Goal: Transaction & Acquisition: Purchase product/service

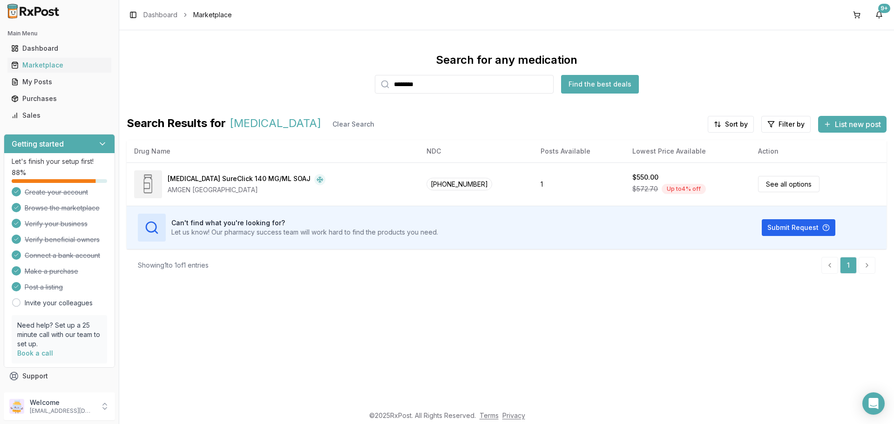
type input "********"
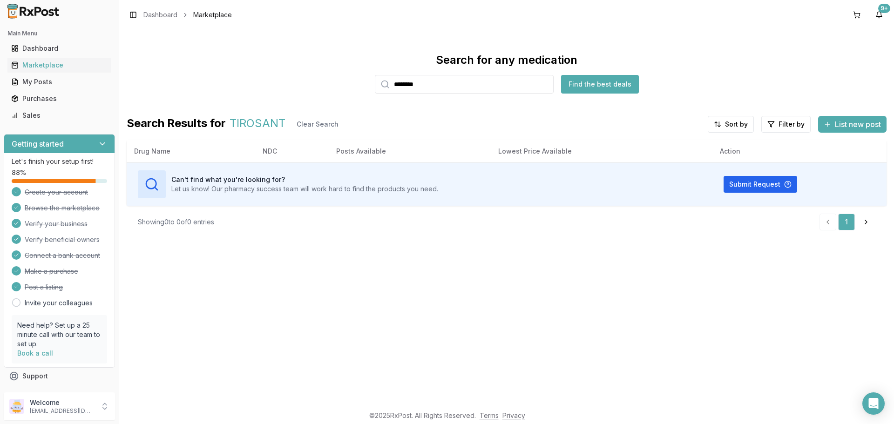
drag, startPoint x: 441, startPoint y: 84, endPoint x: 251, endPoint y: 69, distance: 190.5
click at [251, 69] on div "Search for any medication ******** Find the best deals" at bounding box center [507, 73] width 760 height 41
drag, startPoint x: 448, startPoint y: 87, endPoint x: 0, endPoint y: 6, distance: 455.5
click at [169, 111] on div "Search for any medication ******** Find the best deals Search Results for [MEDI…" at bounding box center [507, 145] width 760 height 185
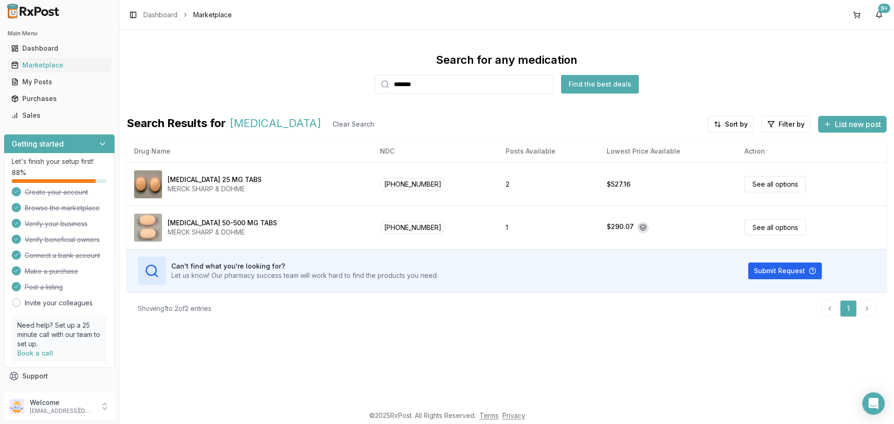
click at [238, 341] on div "Search for any medication ******* Find the best deals Search Results for [MEDIC…" at bounding box center [506, 217] width 774 height 375
drag, startPoint x: 432, startPoint y: 87, endPoint x: 0, endPoint y: 127, distance: 434.2
click at [127, 113] on div "Search for any medication ******* Find the best deals Search Results for [MEDIC…" at bounding box center [507, 189] width 760 height 272
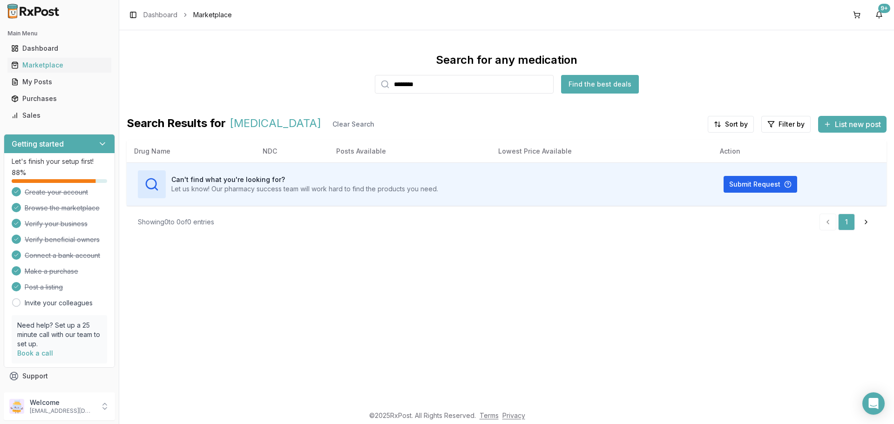
drag, startPoint x: 471, startPoint y: 84, endPoint x: 0, endPoint y: 135, distance: 474.2
click at [0, 134] on div "Main Menu Dashboard Marketplace My Posts Purchases Sales Getting started Let's …" at bounding box center [447, 212] width 894 height 424
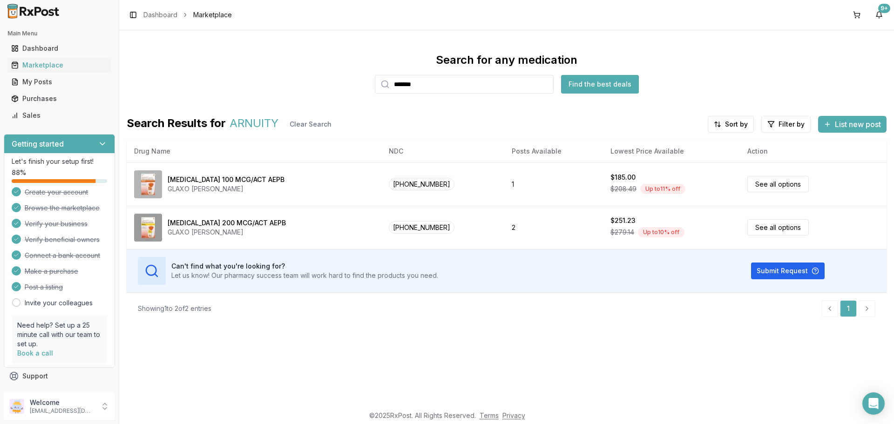
type input "*******"
click at [563, 377] on div "Search for any medication ******* Find the best deals Search Results for ARNUIT…" at bounding box center [506, 217] width 774 height 375
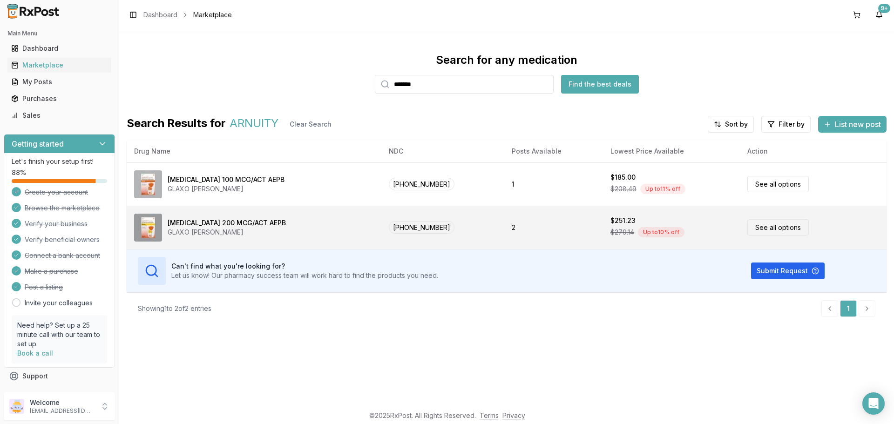
click at [236, 237] on div "[MEDICAL_DATA] 200 MCG/ACT AEPB GLAXO [PERSON_NAME]" at bounding box center [254, 228] width 240 height 28
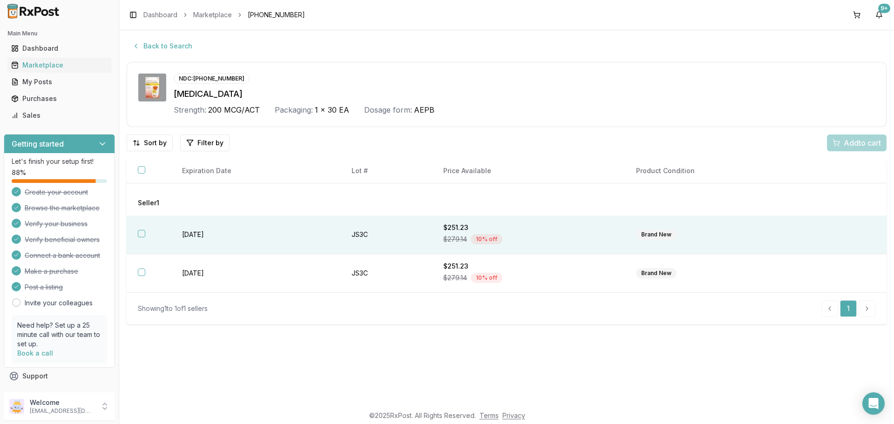
click at [147, 235] on th at bounding box center [149, 234] width 44 height 39
click at [849, 144] on span "Add 1 to cart" at bounding box center [860, 142] width 40 height 11
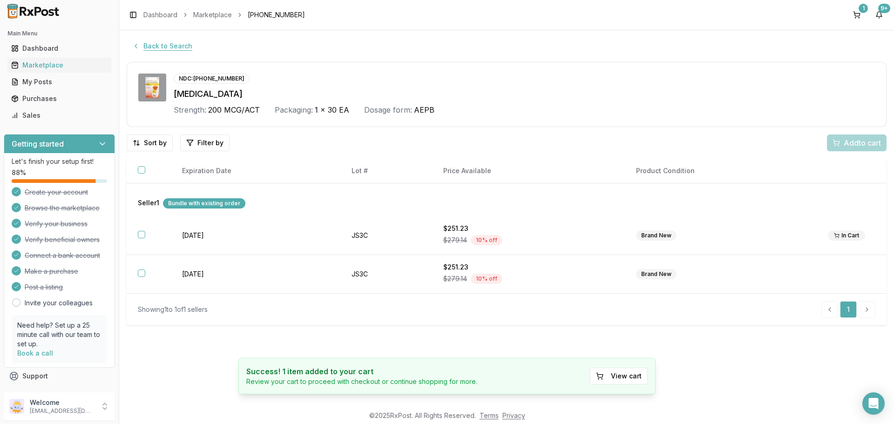
click at [178, 41] on button "Back to Search" at bounding box center [162, 46] width 71 height 17
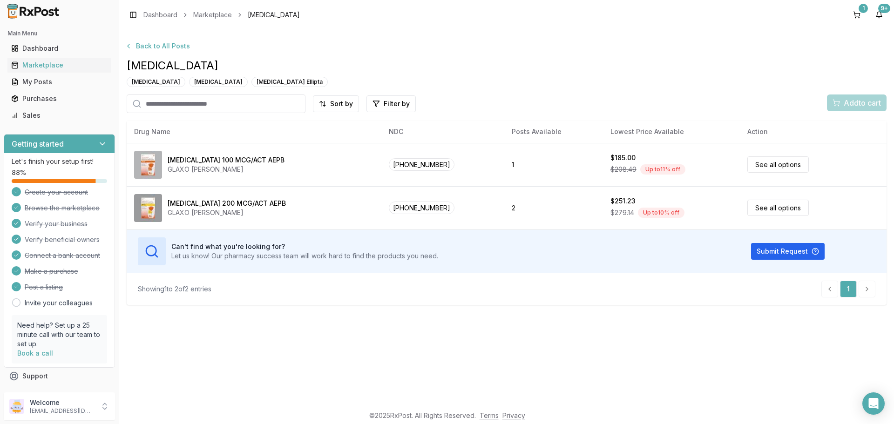
click at [165, 99] on input "search" at bounding box center [216, 103] width 179 height 19
type input "******"
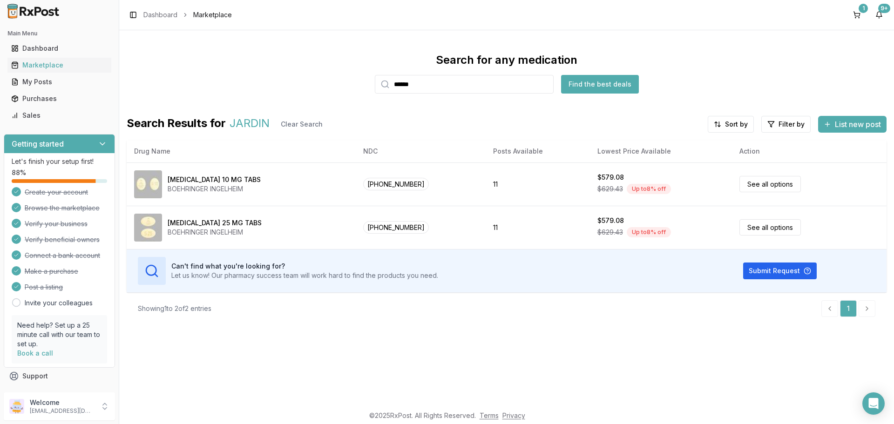
click at [451, 86] on input "******" at bounding box center [464, 84] width 179 height 19
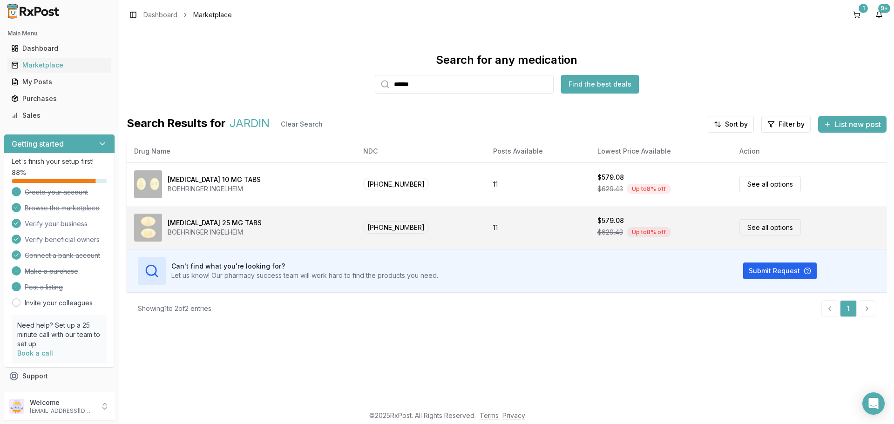
click at [390, 230] on span "[PHONE_NUMBER]" at bounding box center [396, 227] width 66 height 13
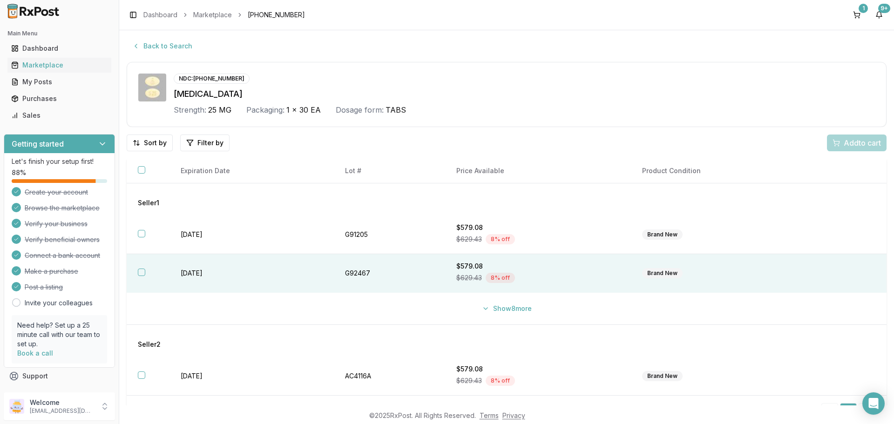
click at [141, 272] on button "button" at bounding box center [141, 272] width 7 height 7
click at [853, 137] on button "Add 1 to cart" at bounding box center [854, 142] width 63 height 17
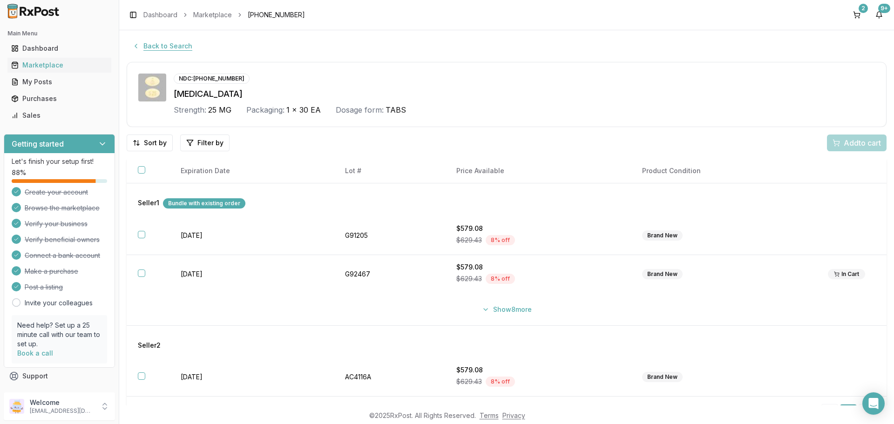
click at [166, 48] on button "Back to Search" at bounding box center [162, 46] width 71 height 17
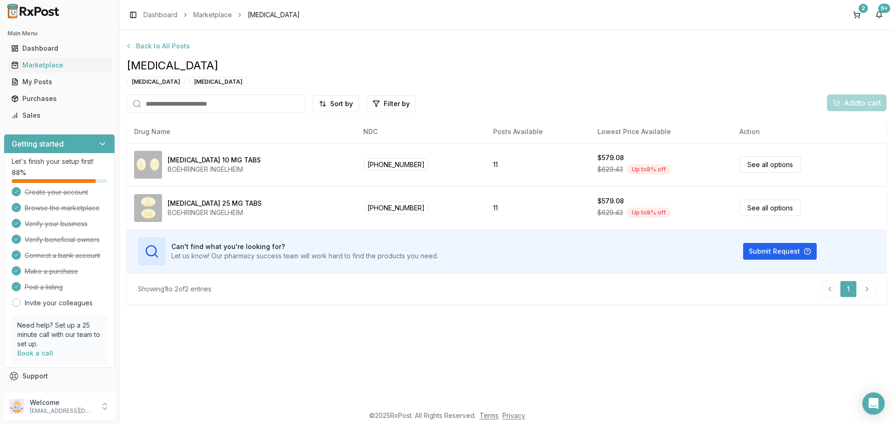
click at [199, 96] on input "search" at bounding box center [216, 103] width 179 height 19
type input "*****"
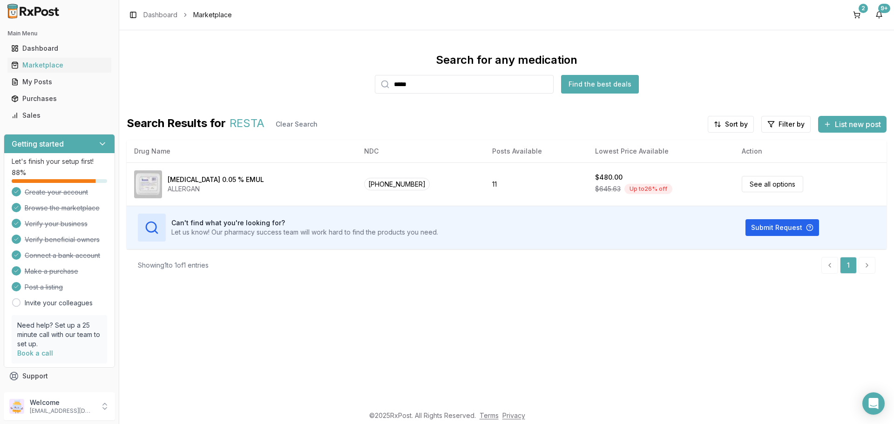
click at [438, 353] on div "Search for any medication ***** Find the best deals Search Results for RESTA Cl…" at bounding box center [506, 217] width 774 height 375
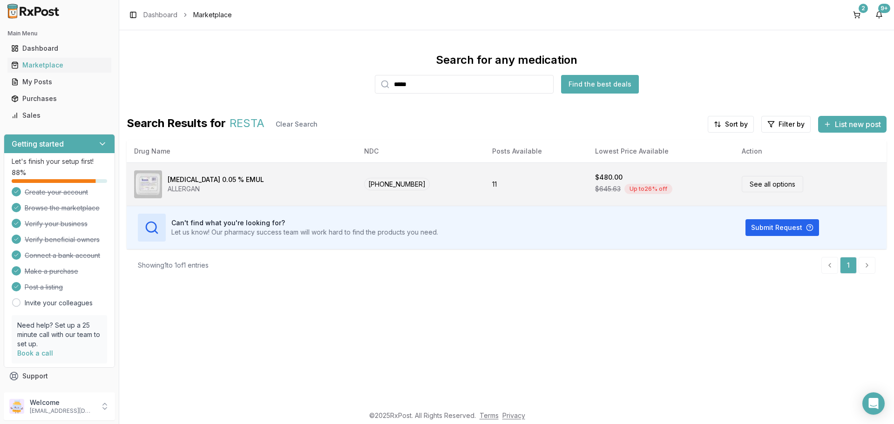
click at [750, 185] on link "See all options" at bounding box center [771, 184] width 61 height 16
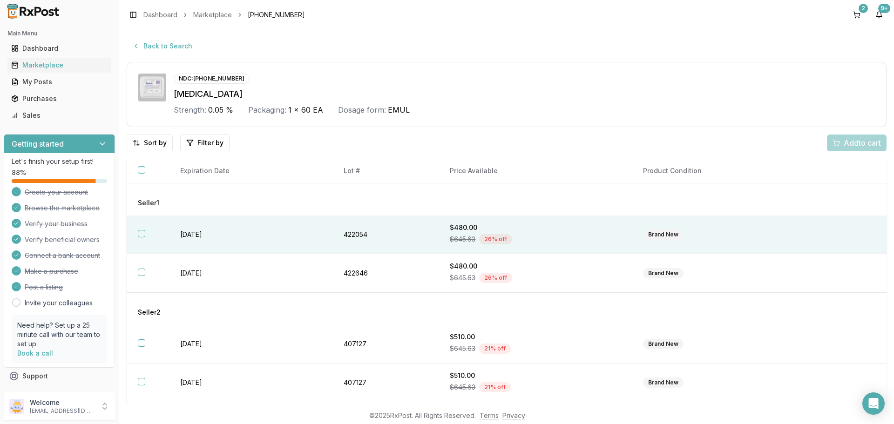
click at [148, 235] on th at bounding box center [148, 234] width 42 height 39
click at [839, 150] on button "Add 1 to cart" at bounding box center [854, 142] width 63 height 17
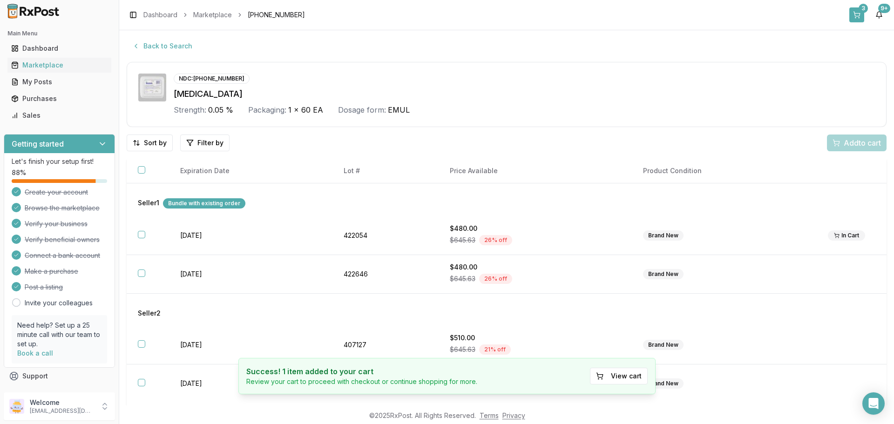
click at [853, 13] on button "3" at bounding box center [856, 14] width 15 height 15
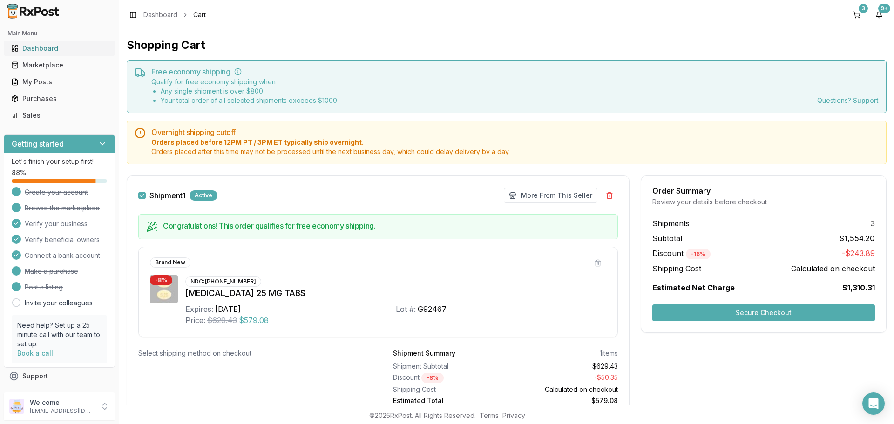
click at [57, 45] on div "Dashboard" at bounding box center [59, 48] width 96 height 9
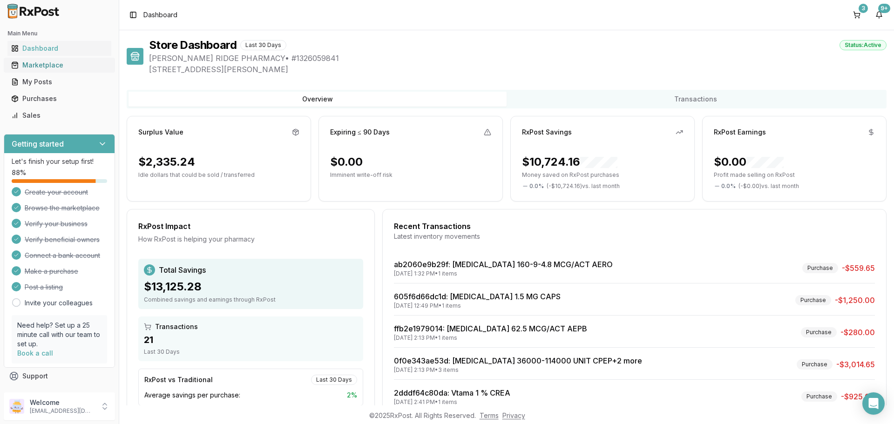
click at [38, 67] on div "Marketplace" at bounding box center [59, 65] width 96 height 9
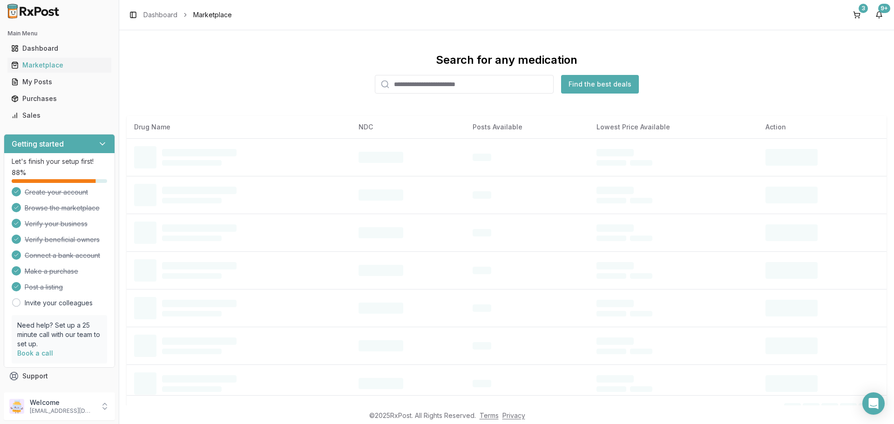
click at [435, 84] on input "search" at bounding box center [464, 84] width 179 height 19
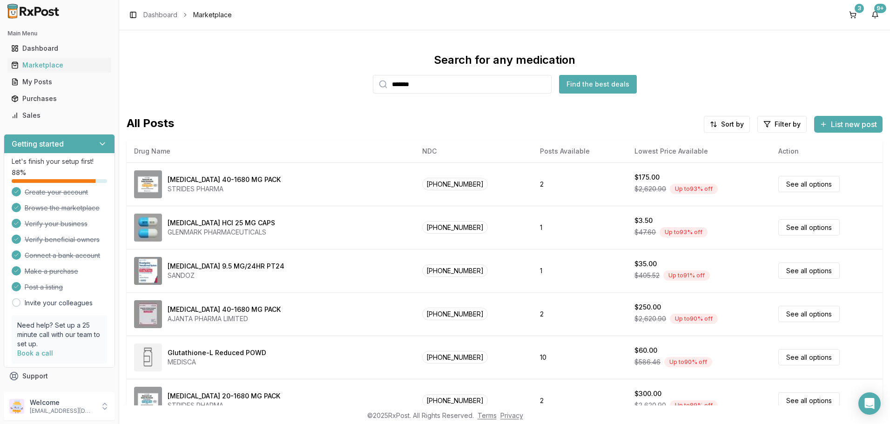
type input "*******"
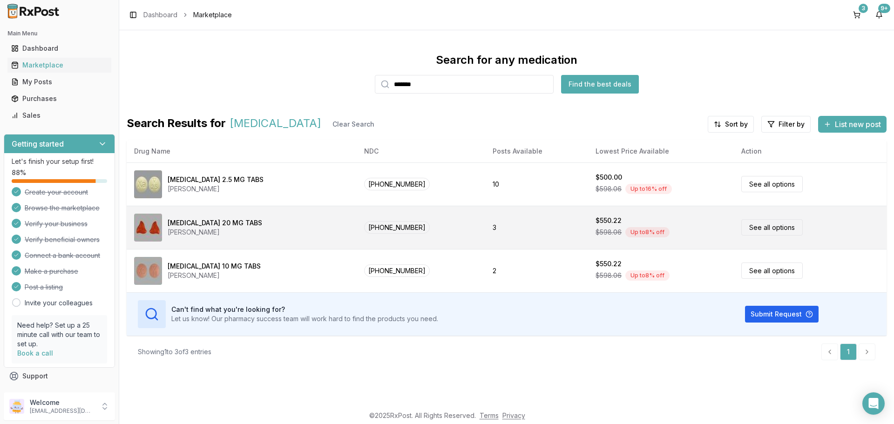
click at [195, 216] on div "[MEDICAL_DATA] 20 MG [PERSON_NAME]" at bounding box center [241, 228] width 215 height 28
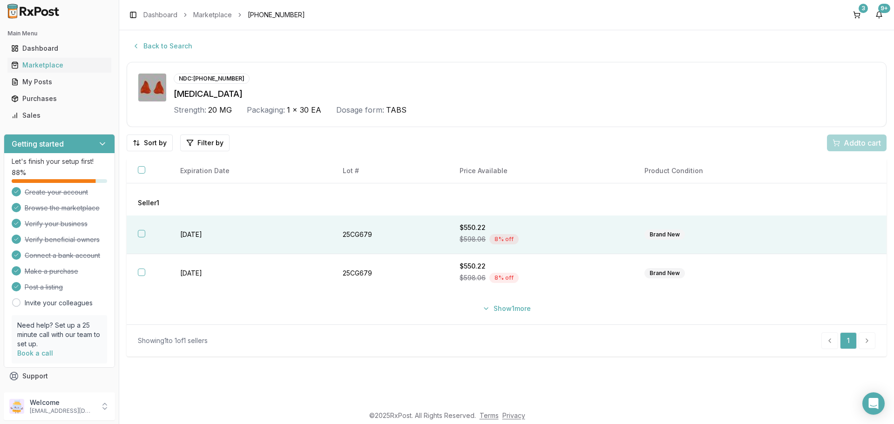
click at [147, 233] on th at bounding box center [148, 234] width 42 height 39
click at [842, 136] on button "Add 1 to cart" at bounding box center [854, 142] width 63 height 17
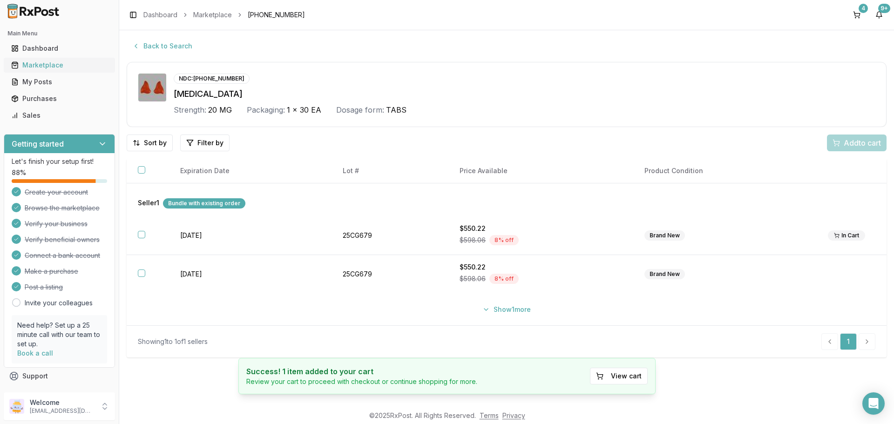
click at [27, 66] on div "Marketplace" at bounding box center [59, 65] width 96 height 9
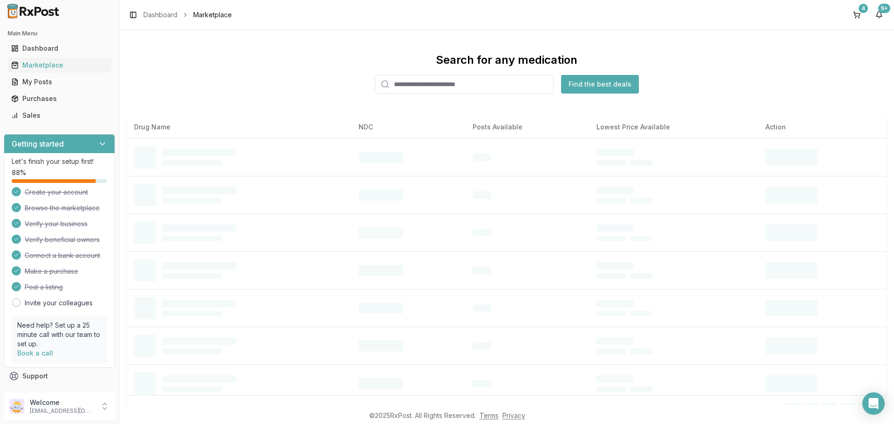
click at [501, 87] on input "search" at bounding box center [464, 84] width 179 height 19
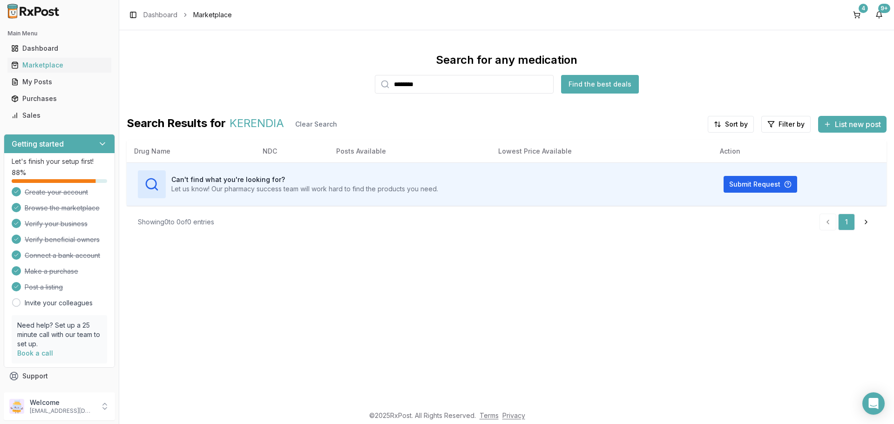
drag, startPoint x: 440, startPoint y: 87, endPoint x: 39, endPoint y: 172, distance: 410.4
click at [141, 142] on div "Search for any medication ******** Find the best deals Search Results for KEREN…" at bounding box center [507, 145] width 760 height 185
type input "********"
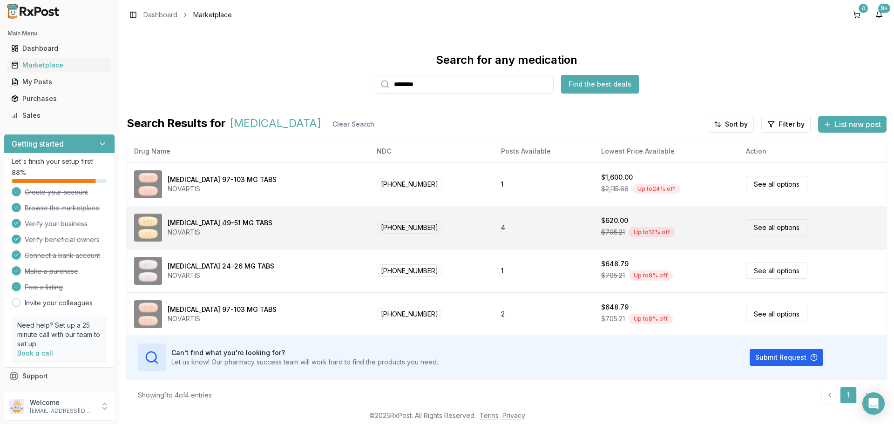
click at [760, 229] on link "See all options" at bounding box center [776, 227] width 61 height 16
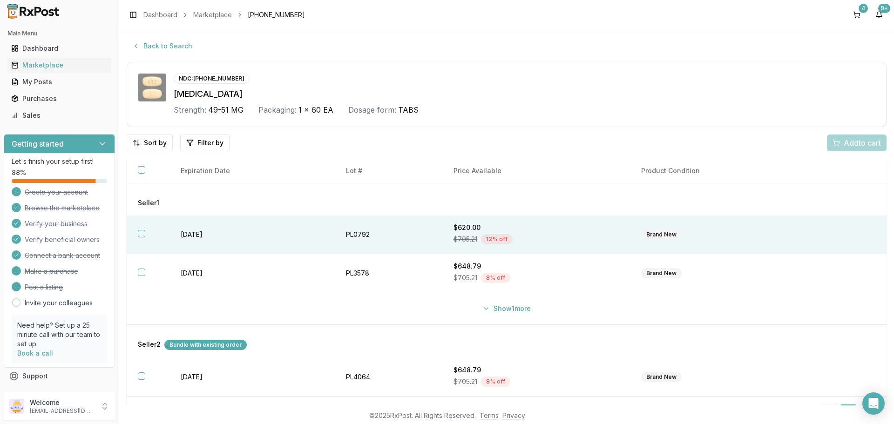
click at [143, 231] on button "button" at bounding box center [141, 233] width 7 height 7
click at [854, 144] on span "Add 1 to cart" at bounding box center [860, 142] width 40 height 11
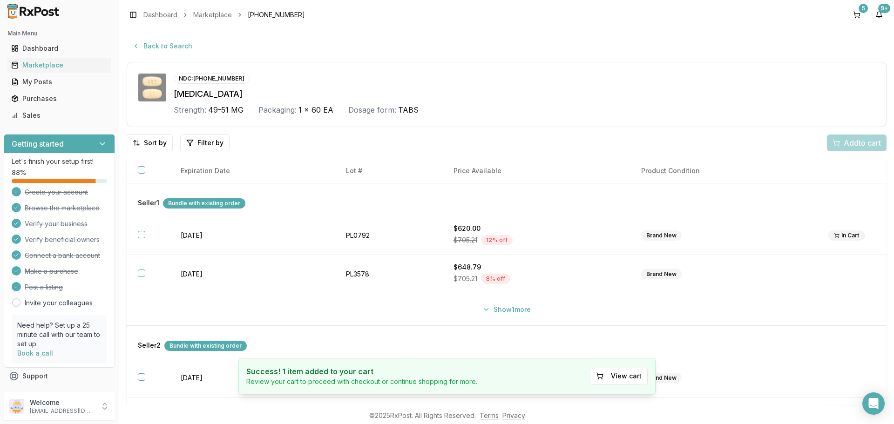
click at [152, 85] on img at bounding box center [152, 88] width 28 height 28
click at [857, 17] on button "5" at bounding box center [856, 14] width 15 height 15
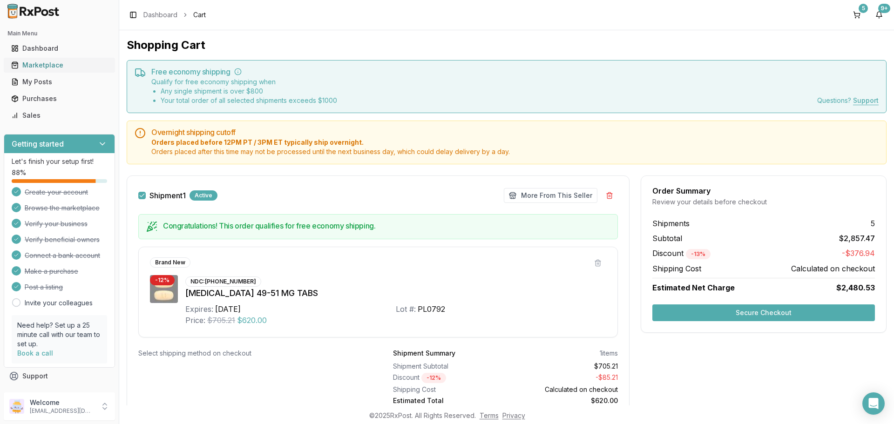
click at [65, 68] on div "Marketplace" at bounding box center [59, 65] width 96 height 9
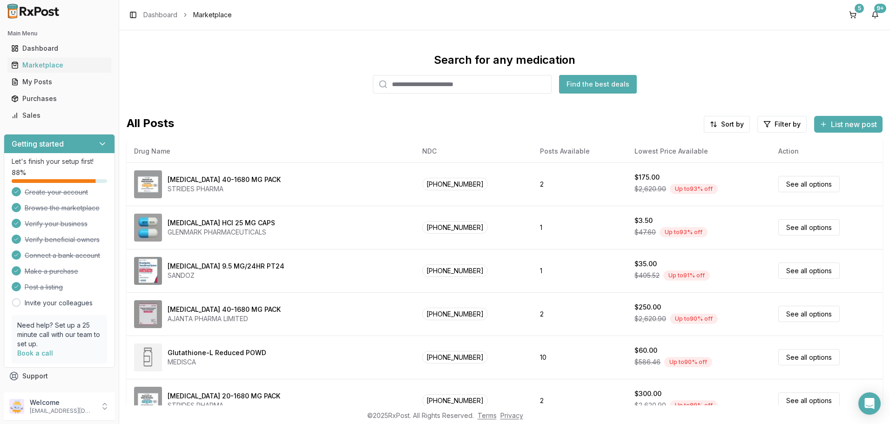
click at [418, 84] on input "search" at bounding box center [462, 84] width 179 height 19
type input "*******"
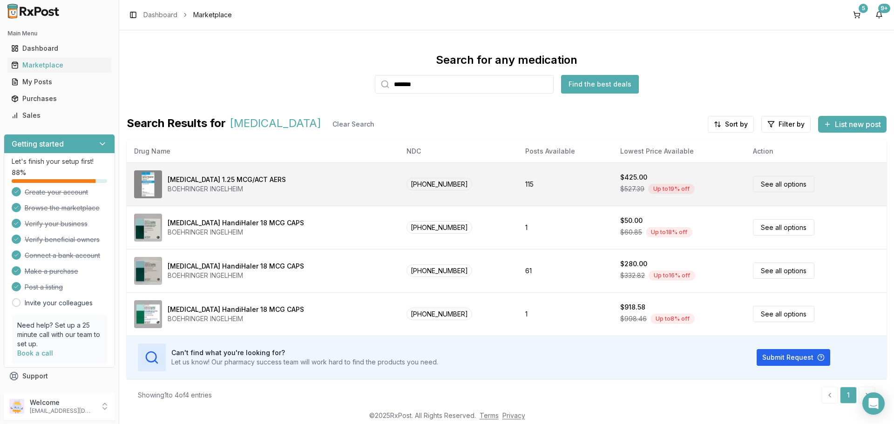
click at [755, 181] on link "See all options" at bounding box center [783, 184] width 61 height 16
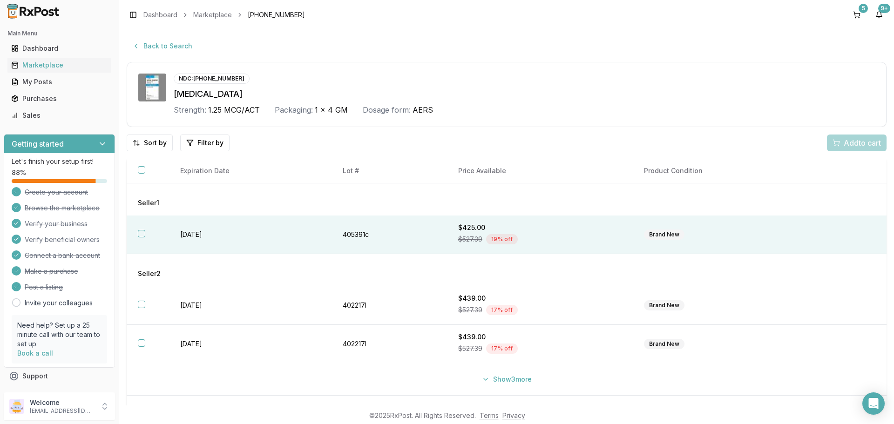
click at [140, 232] on button "button" at bounding box center [141, 233] width 7 height 7
click at [840, 145] on span "Add 1 to cart" at bounding box center [860, 142] width 40 height 11
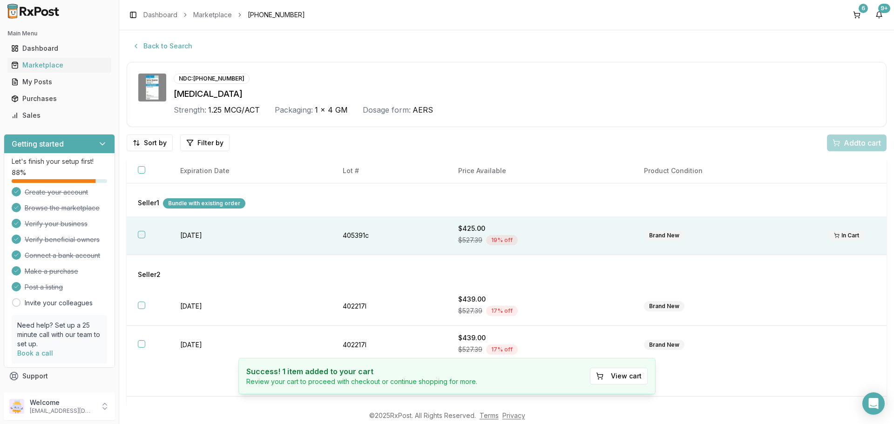
click at [170, 239] on td "[DATE]" at bounding box center [250, 235] width 163 height 39
click at [846, 137] on button "Add 1 to cart" at bounding box center [854, 142] width 63 height 17
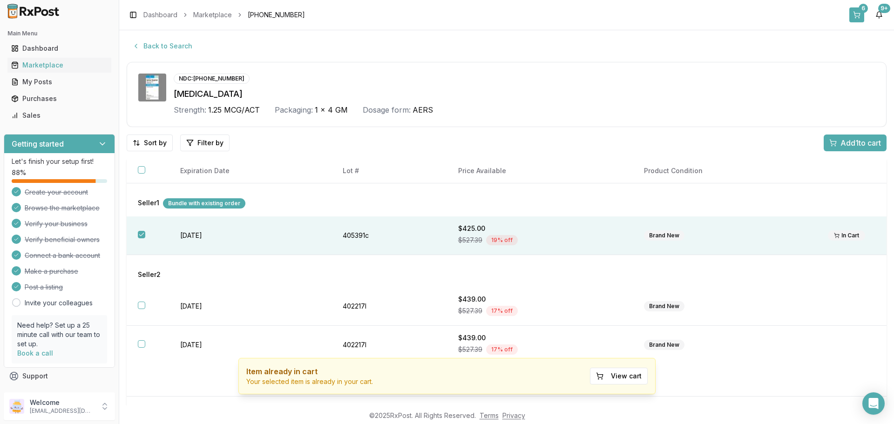
click at [860, 11] on div "6" at bounding box center [862, 8] width 9 height 9
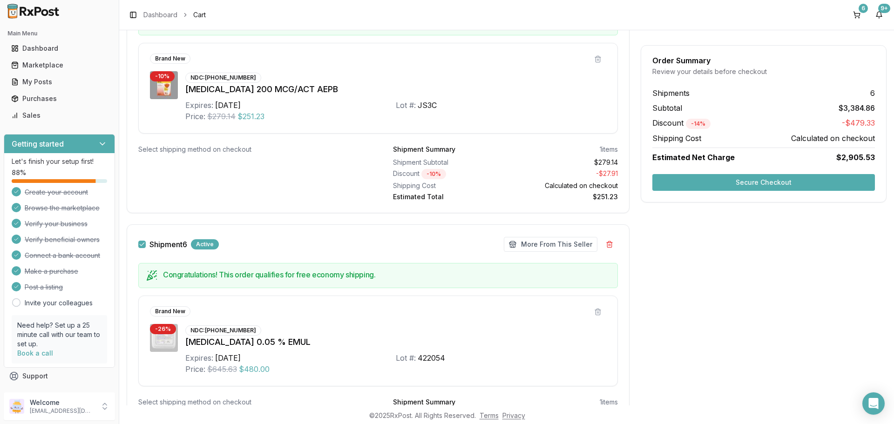
scroll to position [1301, 0]
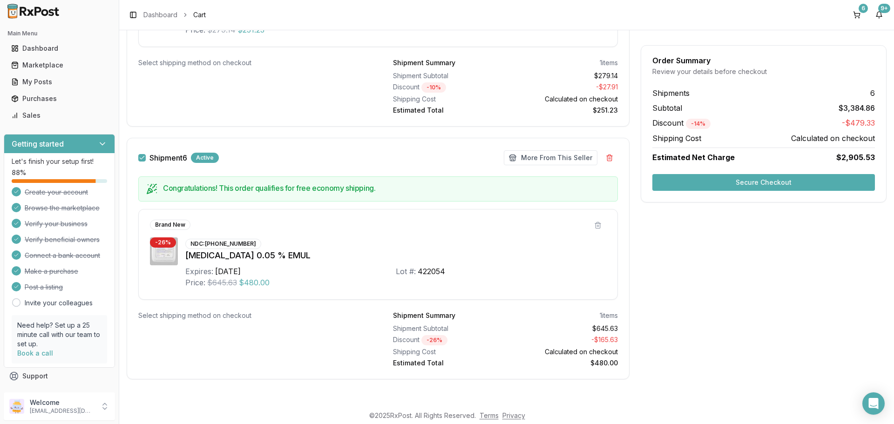
click at [753, 180] on button "Secure Checkout" at bounding box center [763, 182] width 222 height 17
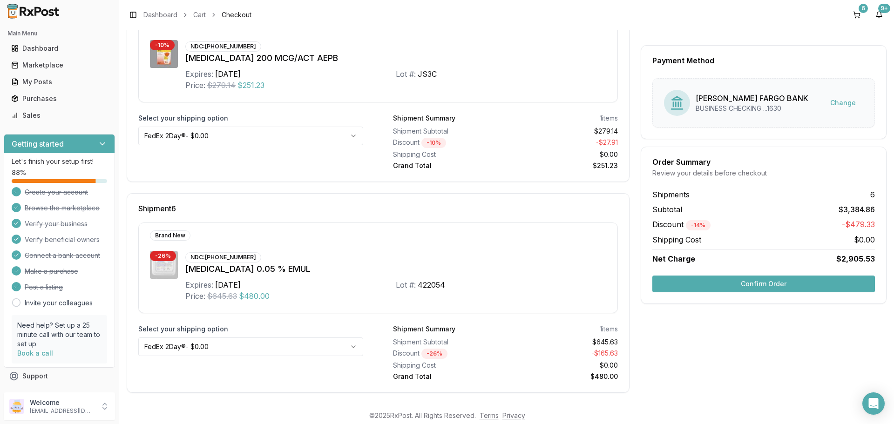
scroll to position [1034, 0]
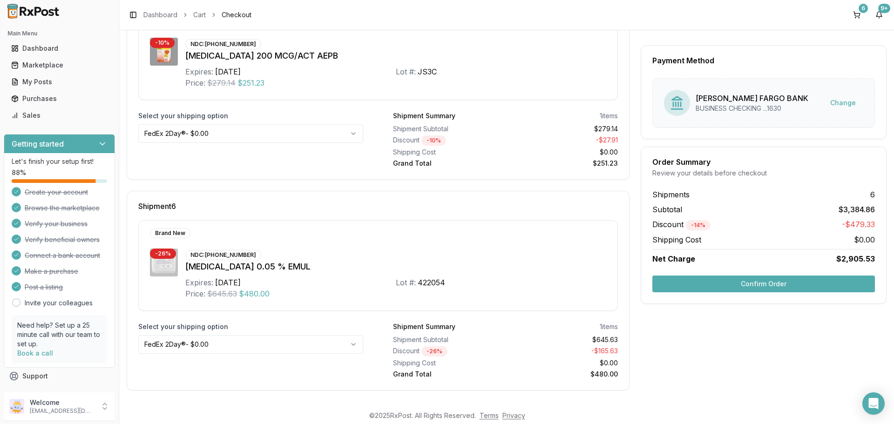
click at [208, 337] on html "Main Menu Dashboard Marketplace My Posts Purchases Sales Getting started Let's …" at bounding box center [447, 212] width 894 height 424
click at [756, 286] on button "Confirm Order" at bounding box center [763, 284] width 222 height 17
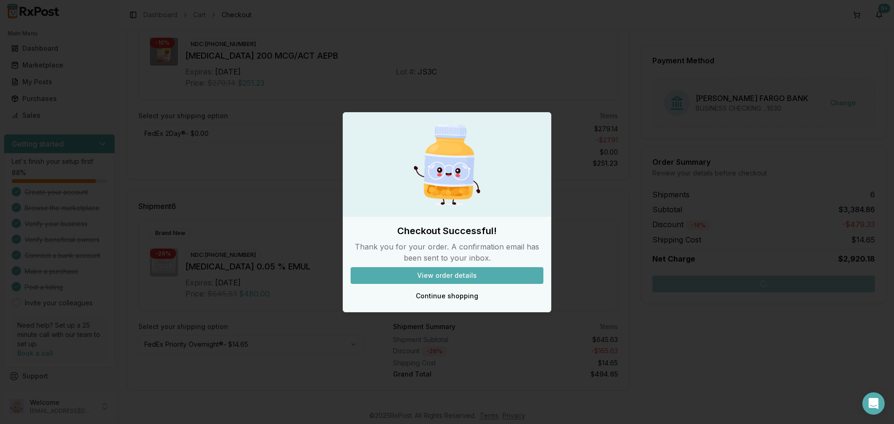
click at [465, 277] on button "View order details" at bounding box center [446, 275] width 193 height 17
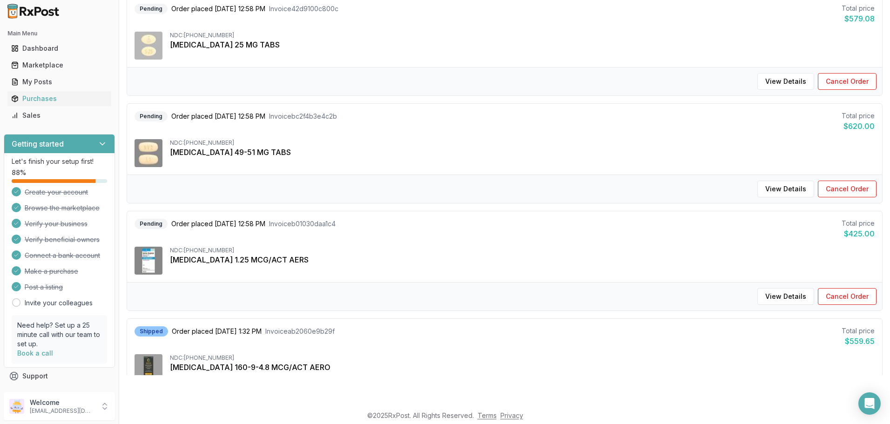
scroll to position [465, 0]
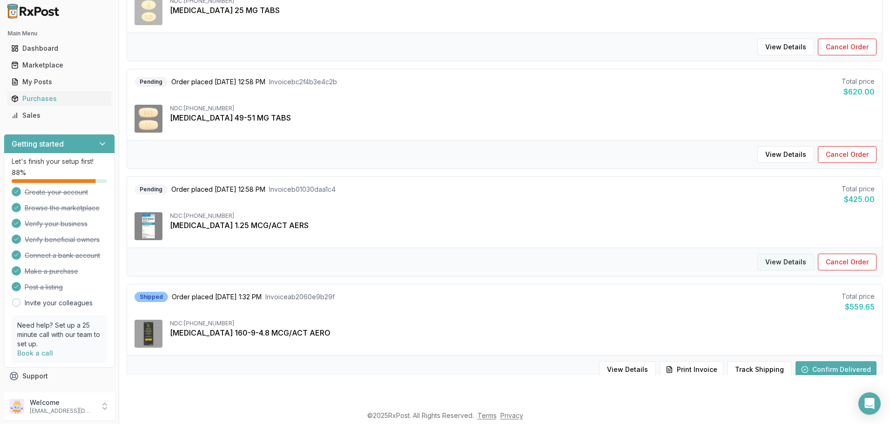
click at [778, 266] on button "View Details" at bounding box center [785, 262] width 57 height 17
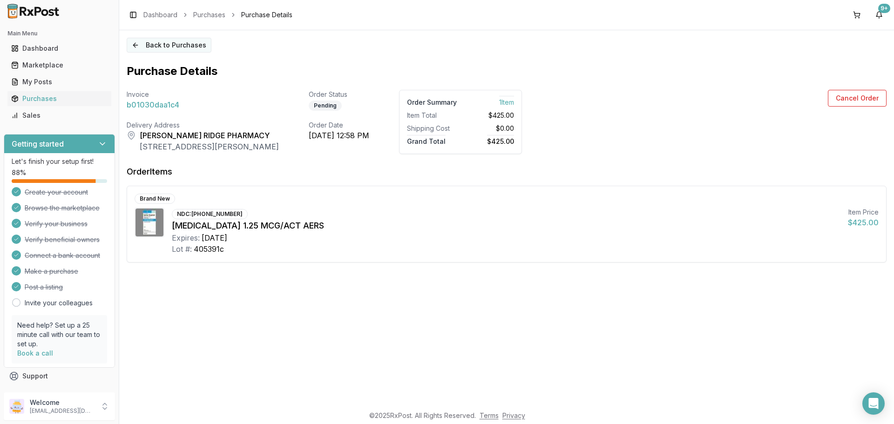
click at [150, 44] on button "Back to Purchases" at bounding box center [169, 45] width 85 height 15
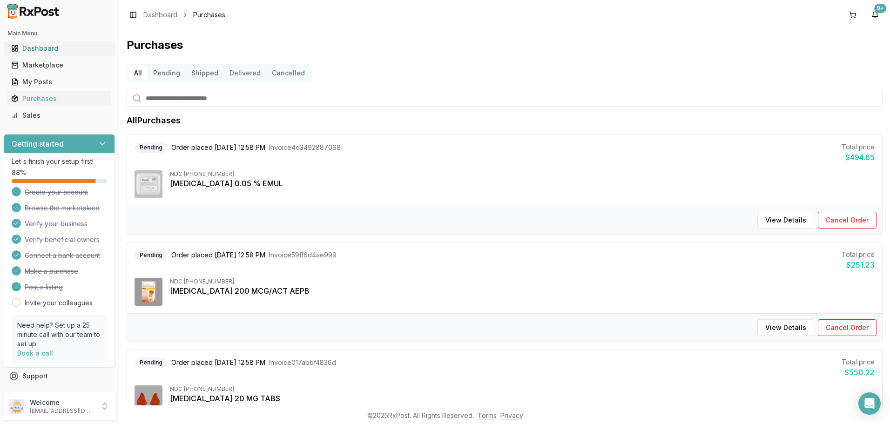
click at [46, 46] on div "Dashboard" at bounding box center [59, 48] width 96 height 9
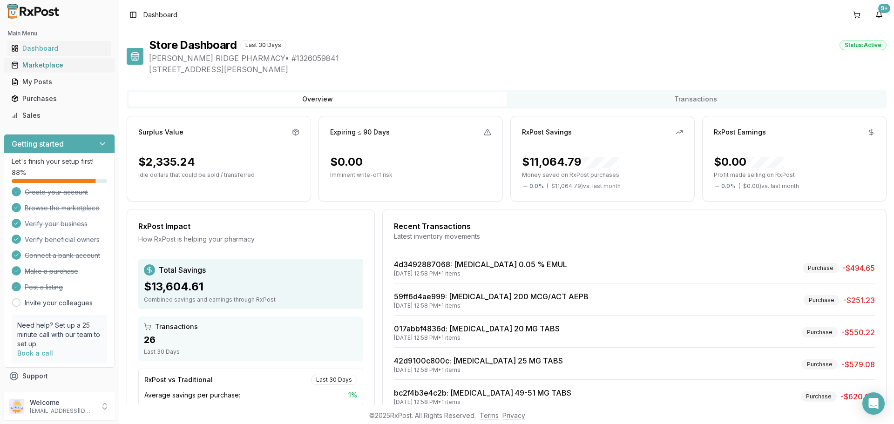
click at [26, 65] on div "Marketplace" at bounding box center [59, 65] width 96 height 9
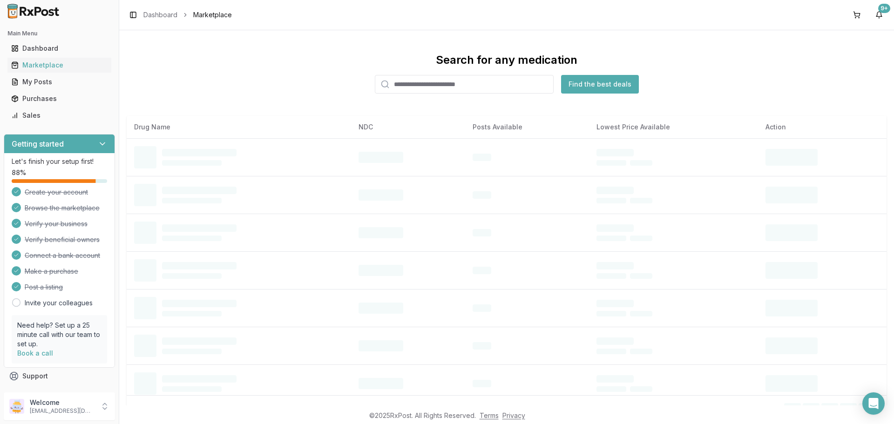
click at [421, 84] on input "search" at bounding box center [464, 84] width 179 height 19
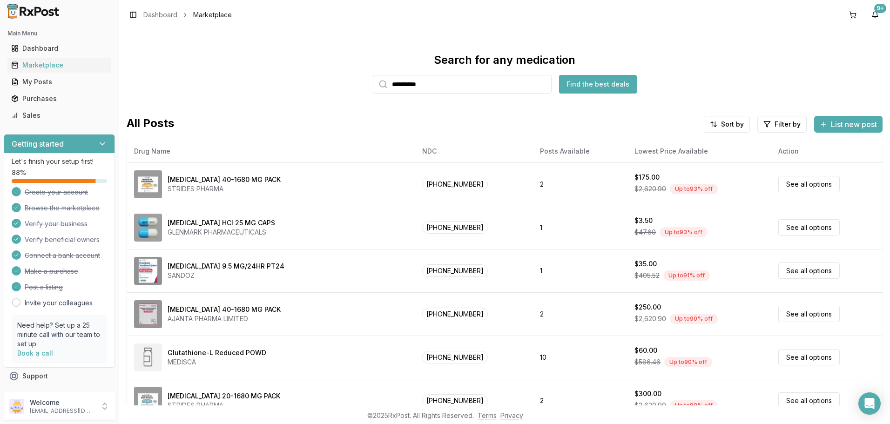
type input "**********"
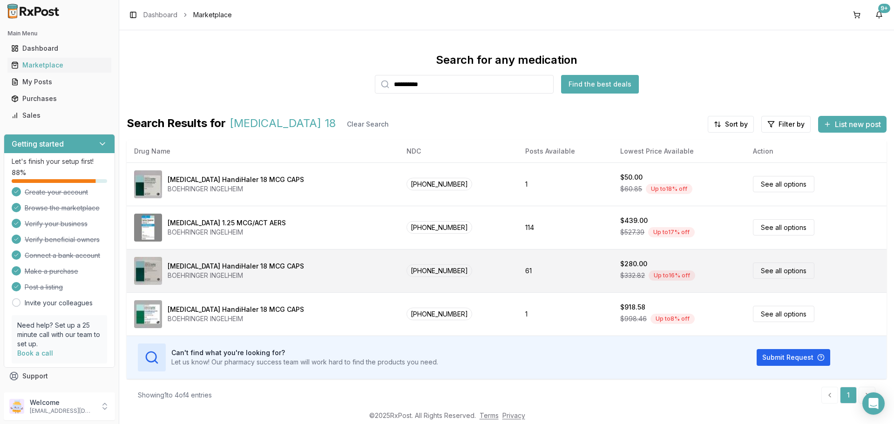
click at [772, 268] on link "See all options" at bounding box center [783, 270] width 61 height 16
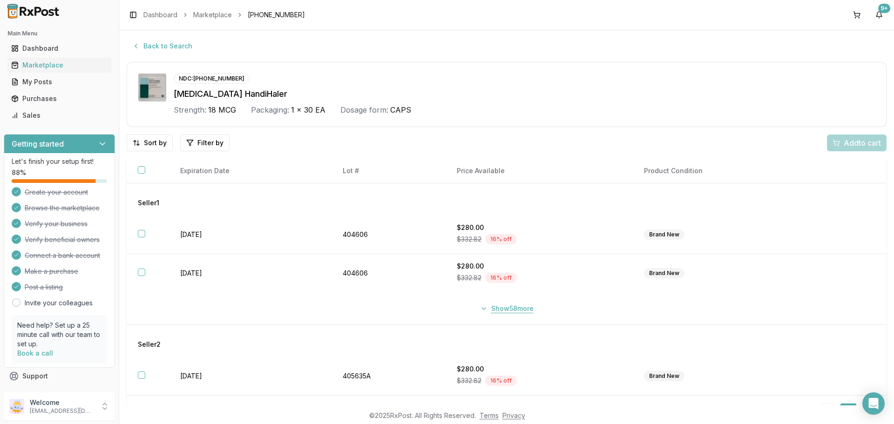
click at [485, 307] on button "Show 58 more" at bounding box center [506, 308] width 65 height 17
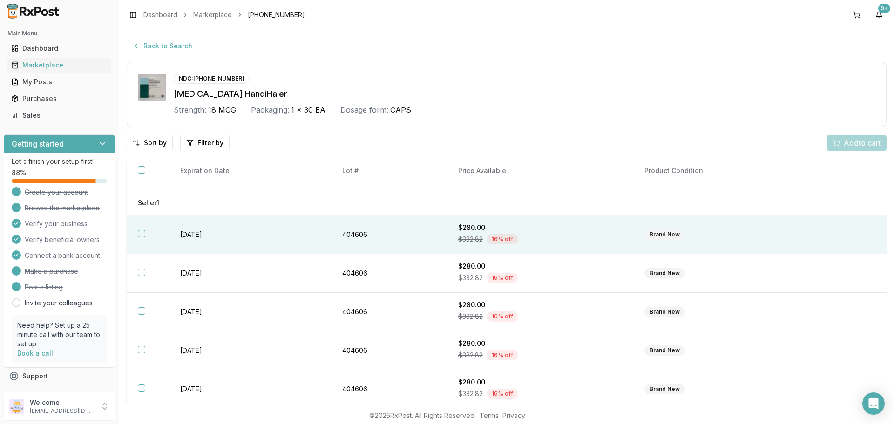
click at [141, 235] on button "button" at bounding box center [141, 233] width 7 height 7
click at [843, 147] on span "Add 1 to cart" at bounding box center [860, 142] width 40 height 11
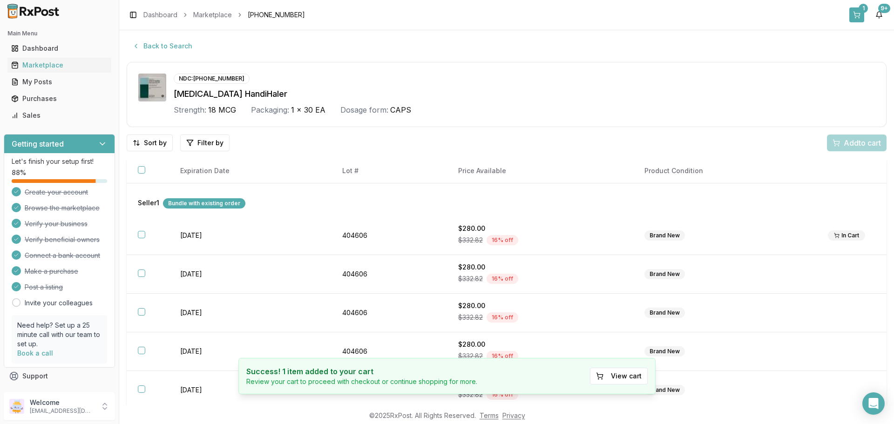
click at [855, 12] on button "1" at bounding box center [856, 14] width 15 height 15
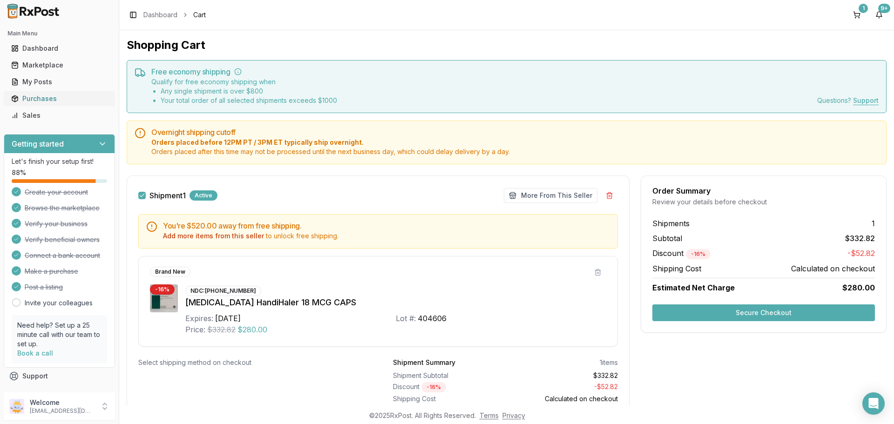
click at [44, 98] on div "Purchases" at bounding box center [59, 98] width 96 height 9
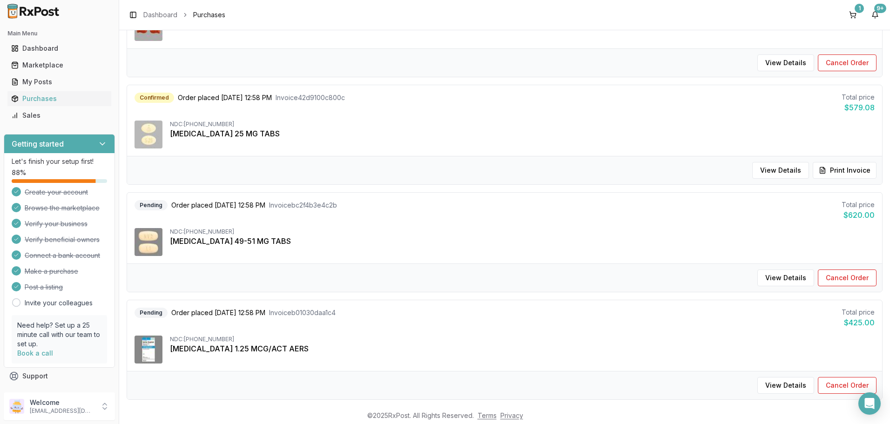
scroll to position [419, 0]
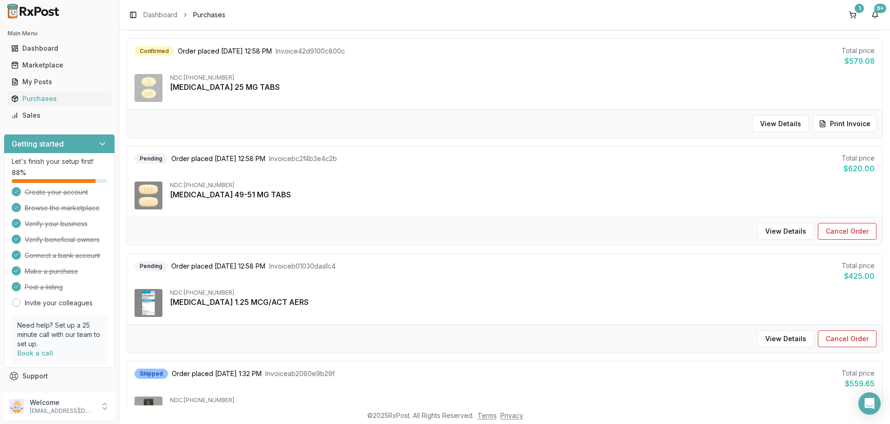
click at [323, 311] on div "NDC: [PHONE_NUMBER] [MEDICAL_DATA] 1.25 MCG/ACT AERS" at bounding box center [504, 303] width 740 height 28
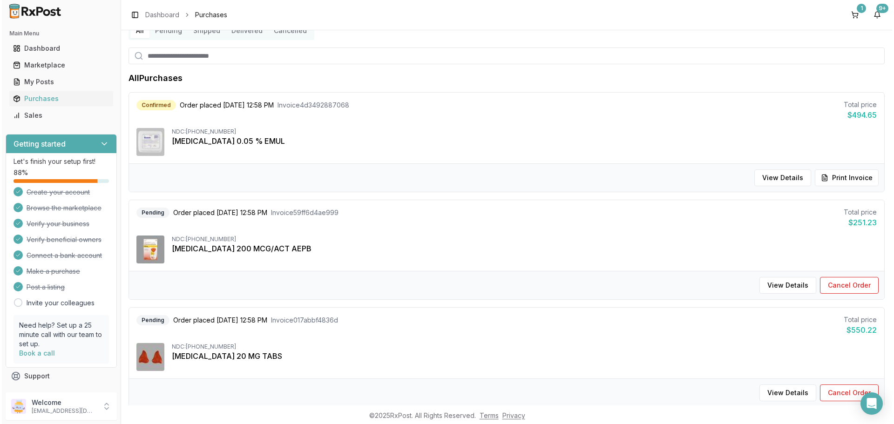
scroll to position [0, 0]
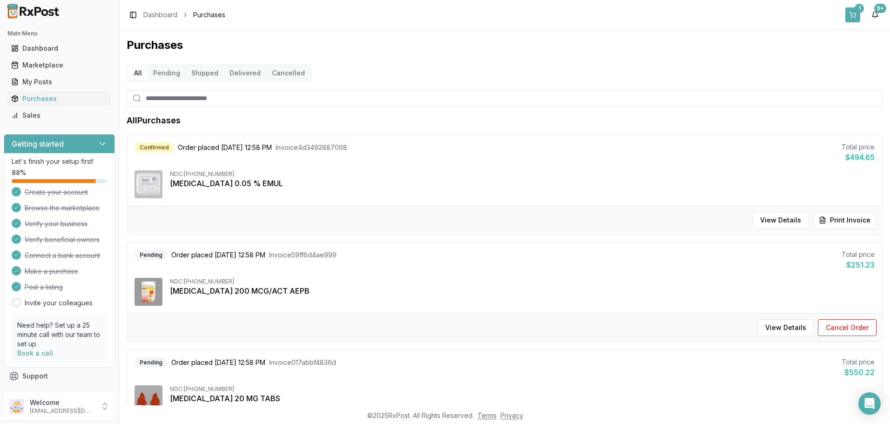
click at [855, 16] on button "1" at bounding box center [852, 14] width 15 height 15
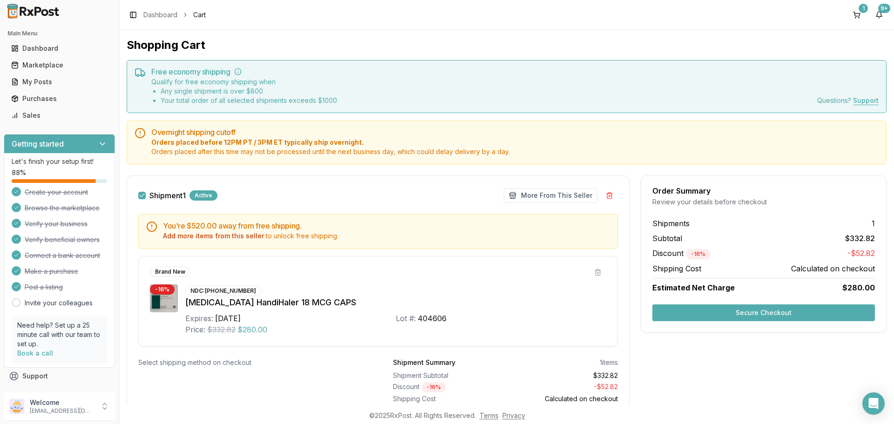
click at [849, 7] on button "1" at bounding box center [856, 14] width 15 height 15
click at [793, 365] on div "Order Summary Review your details before checkout Shipments 1 Subtotal $332.82 …" at bounding box center [763, 306] width 246 height 262
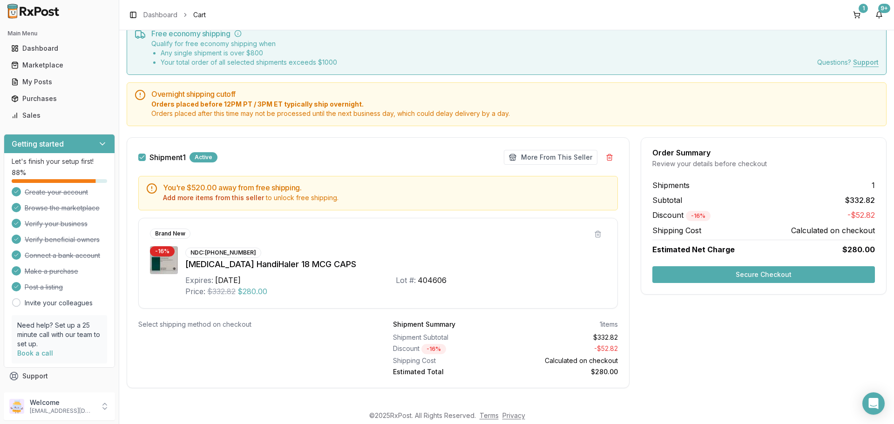
scroll to position [47, 0]
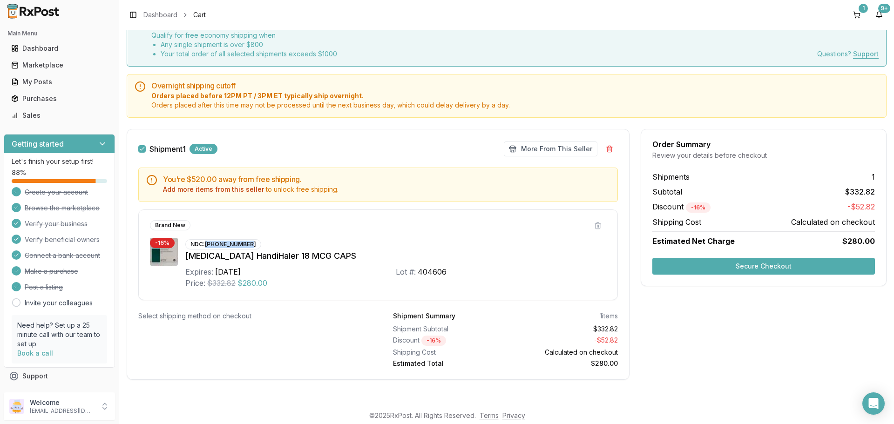
drag, startPoint x: 288, startPoint y: 239, endPoint x: 205, endPoint y: 245, distance: 83.1
click at [205, 245] on div "NDC: [PHONE_NUMBER] [MEDICAL_DATA] HandiHaler 18 MCG CAPS Expires: [DATE] Lot #…" at bounding box center [395, 263] width 421 height 51
click at [403, 237] on div "Brand New - 16 % NDC: [PHONE_NUMBER] [MEDICAL_DATA] HandiHaler 18 MCG CAPS Expi…" at bounding box center [377, 254] width 479 height 91
drag, startPoint x: 206, startPoint y: 242, endPoint x: 253, endPoint y: 243, distance: 47.0
click at [253, 243] on div "NDC: [PHONE_NUMBER]" at bounding box center [223, 244] width 76 height 10
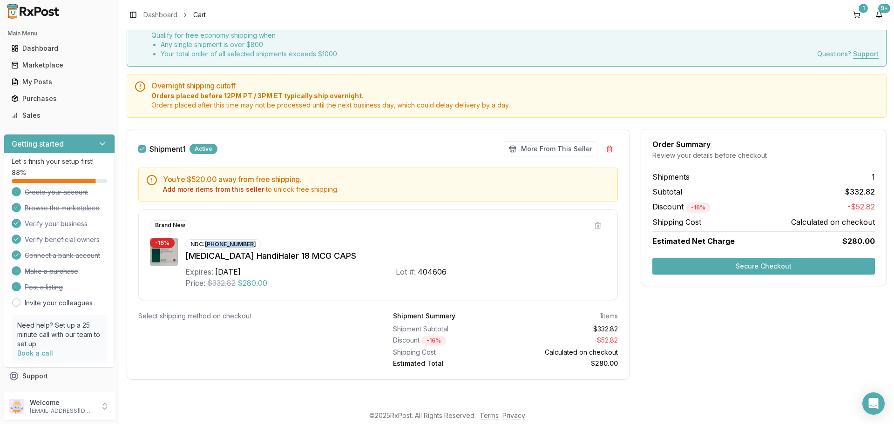
copy div "[PHONE_NUMBER]"
click at [190, 328] on div "Select shipping method on checkout" at bounding box center [250, 339] width 225 height 57
click at [241, 347] on div "Select shipping method on checkout" at bounding box center [250, 339] width 225 height 57
click at [742, 261] on button "Secure Checkout" at bounding box center [763, 266] width 222 height 17
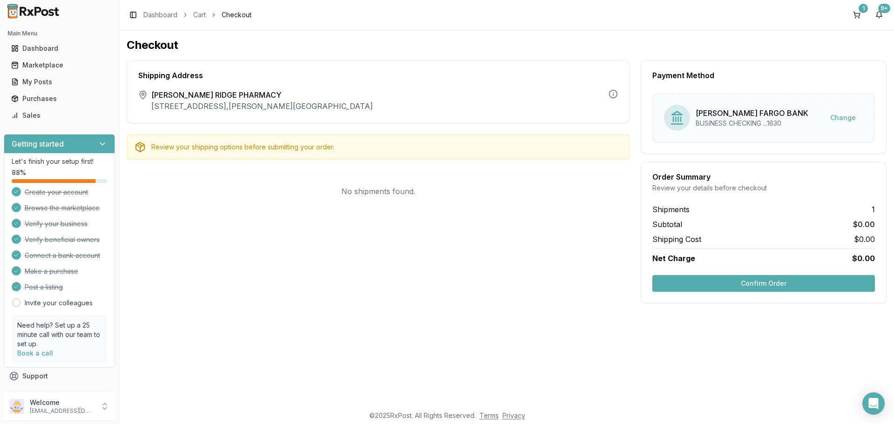
drag, startPoint x: 688, startPoint y: 279, endPoint x: 313, endPoint y: 375, distance: 387.1
click at [313, 375] on div "Checkout Shipping Address The shipping address is the business address of the s…" at bounding box center [506, 217] width 774 height 375
click at [858, 11] on button "1" at bounding box center [856, 14] width 15 height 15
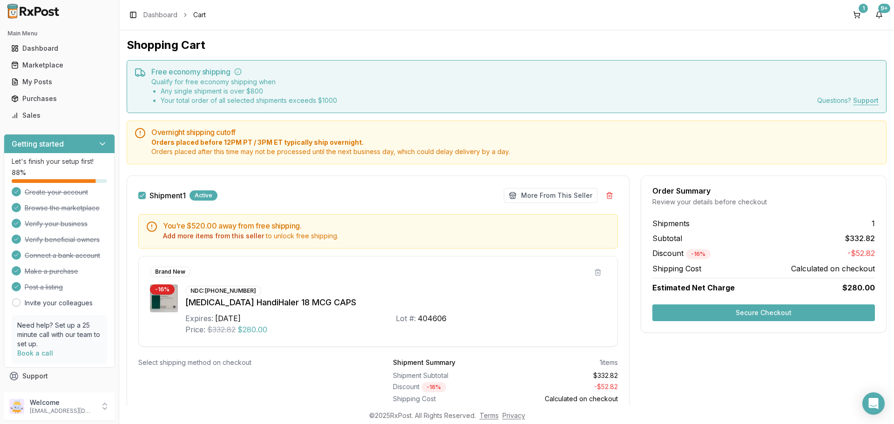
click at [746, 313] on button "Secure Checkout" at bounding box center [763, 312] width 222 height 17
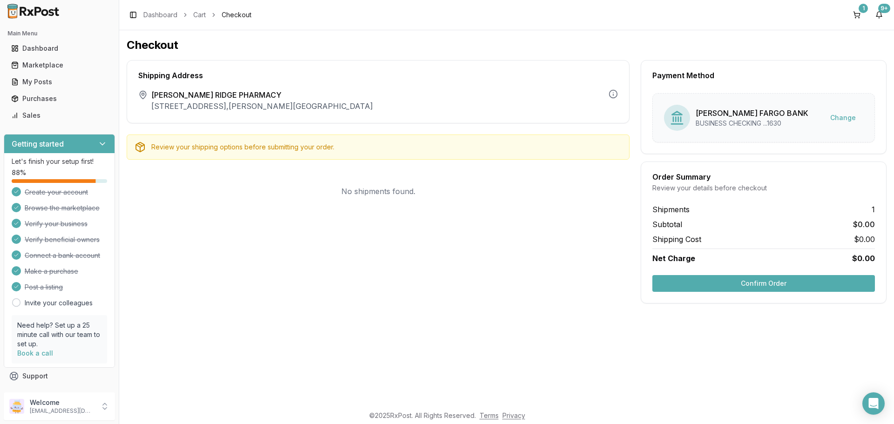
click at [756, 282] on button "Confirm Order" at bounding box center [763, 283] width 222 height 17
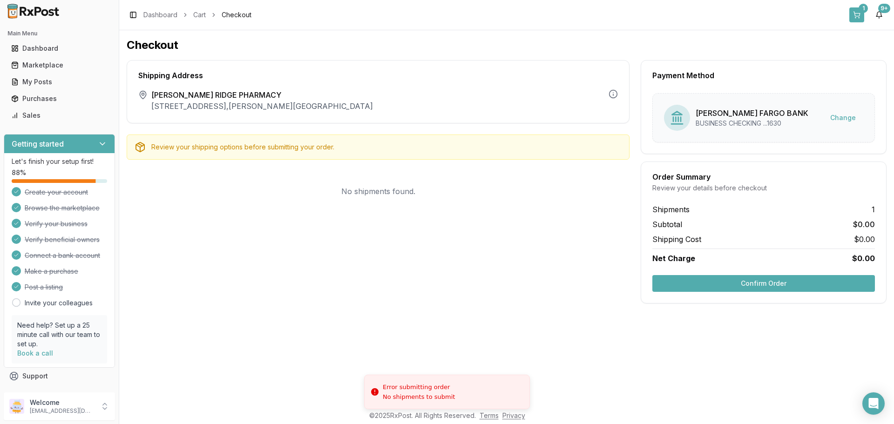
click at [856, 14] on button "1" at bounding box center [856, 14] width 15 height 15
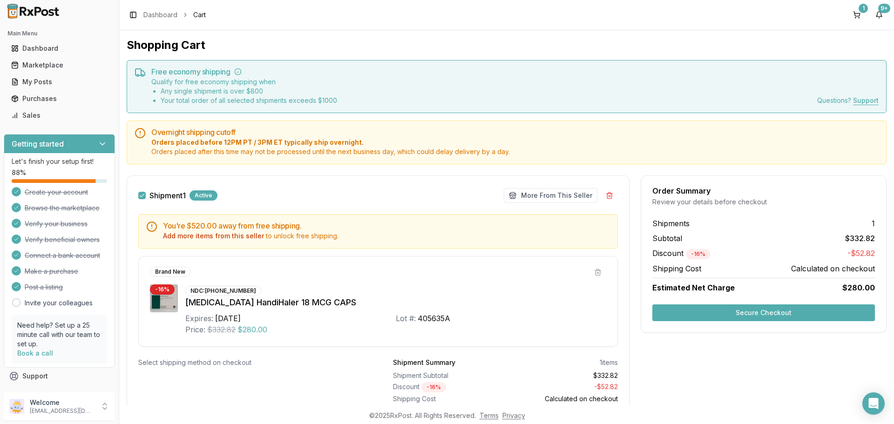
scroll to position [47, 0]
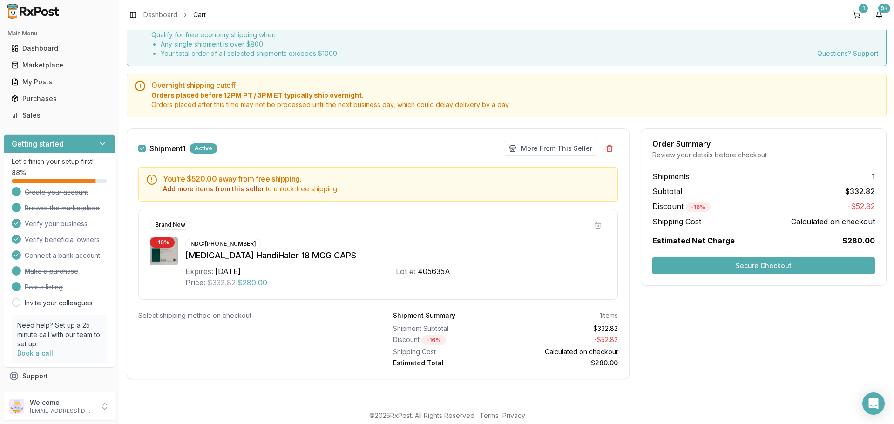
click at [195, 323] on div "Select shipping method on checkout" at bounding box center [250, 339] width 225 height 57
click at [209, 309] on div "Shipment 1 Active More From This Seller Make Offer More From This Seller You're…" at bounding box center [378, 253] width 503 height 251
click at [226, 321] on div "Select shipping method on checkout" at bounding box center [250, 339] width 225 height 57
click at [236, 315] on div "Select shipping method on checkout" at bounding box center [250, 315] width 225 height 9
drag, startPoint x: 839, startPoint y: 310, endPoint x: 813, endPoint y: 297, distance: 29.1
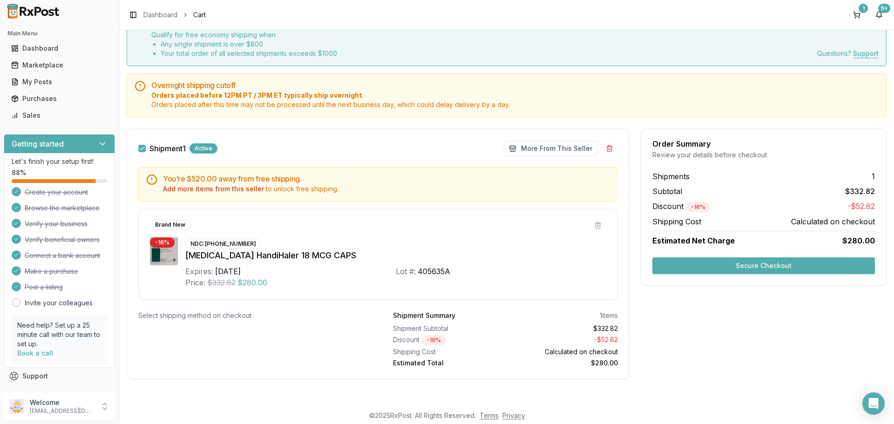
click at [837, 311] on div "Order Summary Review your details before checkout Shipments 1 Subtotal $332.82 …" at bounding box center [763, 259] width 246 height 262
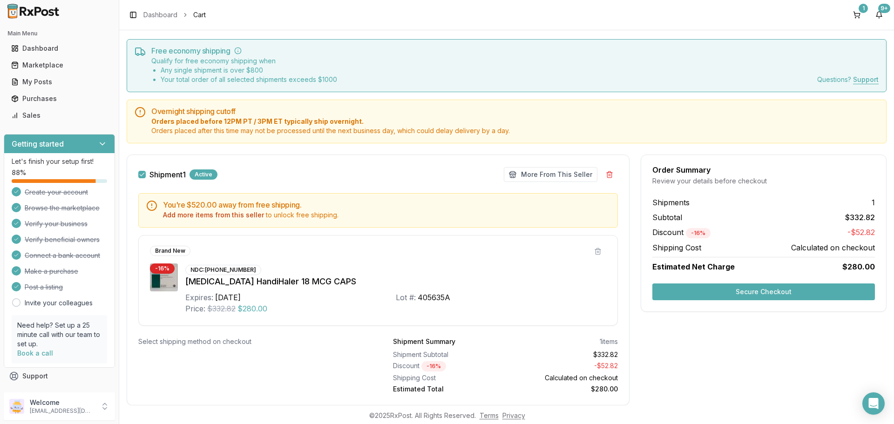
scroll to position [0, 0]
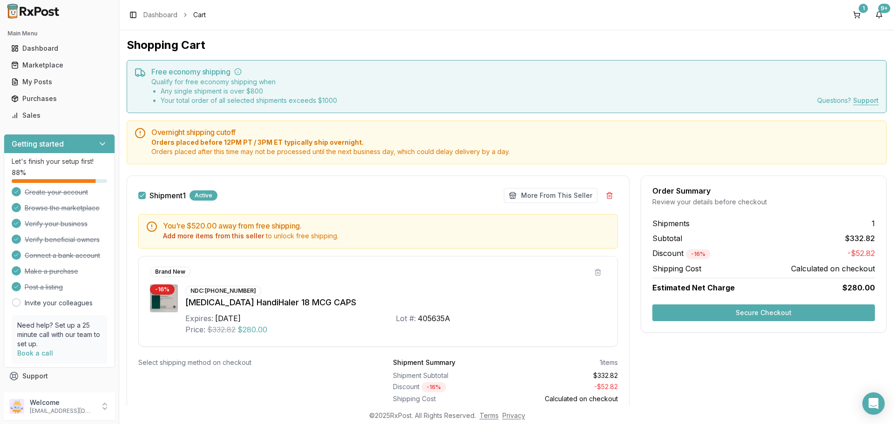
click at [207, 13] on div "Toggle Sidebar Dashboard Cart 1 9+" at bounding box center [506, 15] width 774 height 30
click at [201, 13] on span "Cart" at bounding box center [199, 14] width 13 height 9
click at [34, 50] on div "Dashboard" at bounding box center [59, 48] width 96 height 9
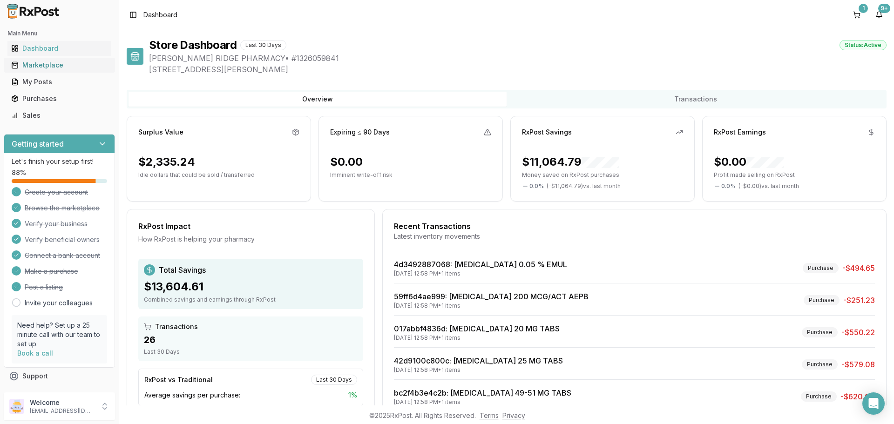
click at [43, 68] on div "Marketplace" at bounding box center [59, 65] width 96 height 9
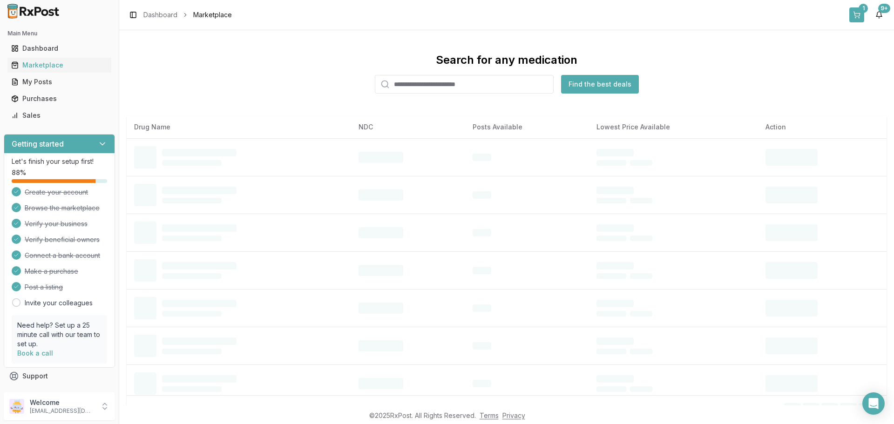
click at [863, 13] on button "1" at bounding box center [856, 14] width 15 height 15
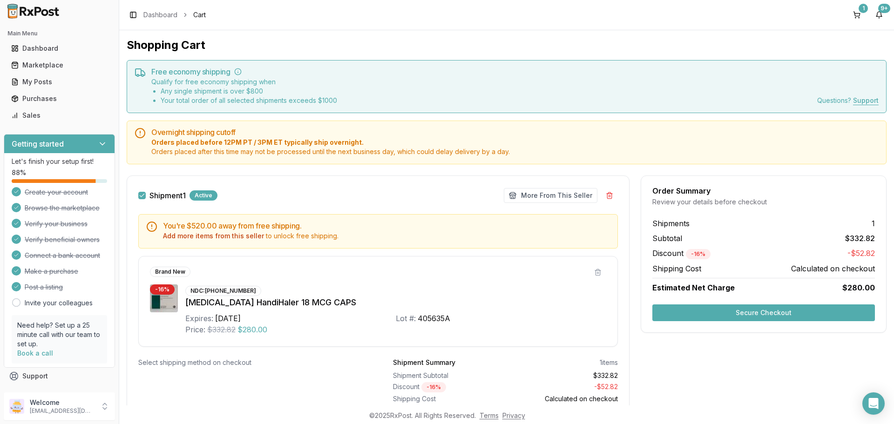
scroll to position [47, 0]
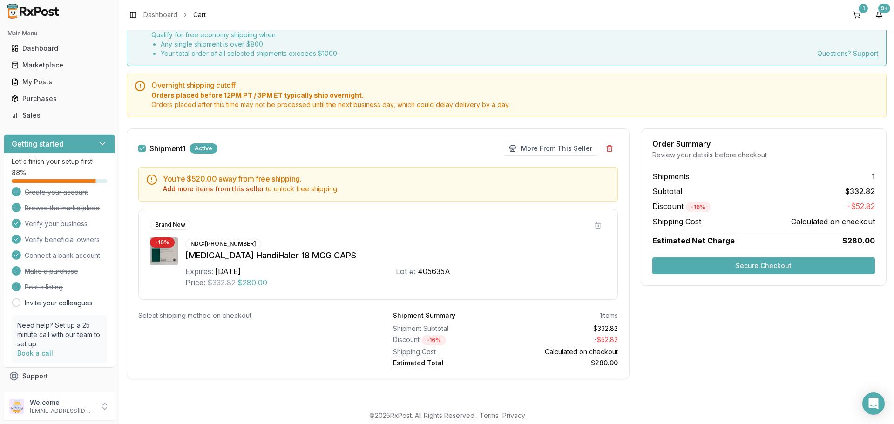
click at [164, 327] on div "Select shipping method on checkout" at bounding box center [250, 339] width 225 height 57
drag, startPoint x: 155, startPoint y: 318, endPoint x: 214, endPoint y: 320, distance: 58.7
click at [214, 320] on div "Select shipping method on checkout" at bounding box center [250, 339] width 225 height 57
click at [289, 324] on div "Select shipping method on checkout" at bounding box center [250, 339] width 225 height 57
click at [717, 261] on button "Secure Checkout" at bounding box center [763, 265] width 222 height 17
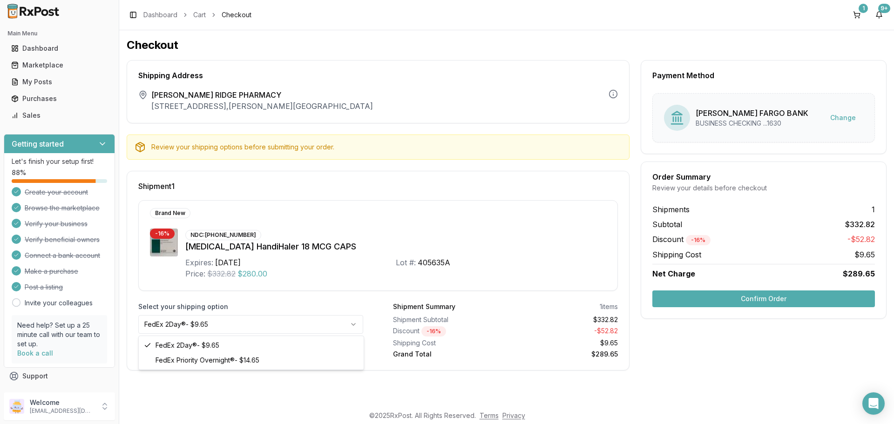
click at [325, 326] on html "Main Menu Dashboard Marketplace My Posts Purchases Sales Getting started Let's …" at bounding box center [447, 212] width 894 height 424
click at [780, 297] on button "Confirm Order" at bounding box center [763, 298] width 222 height 17
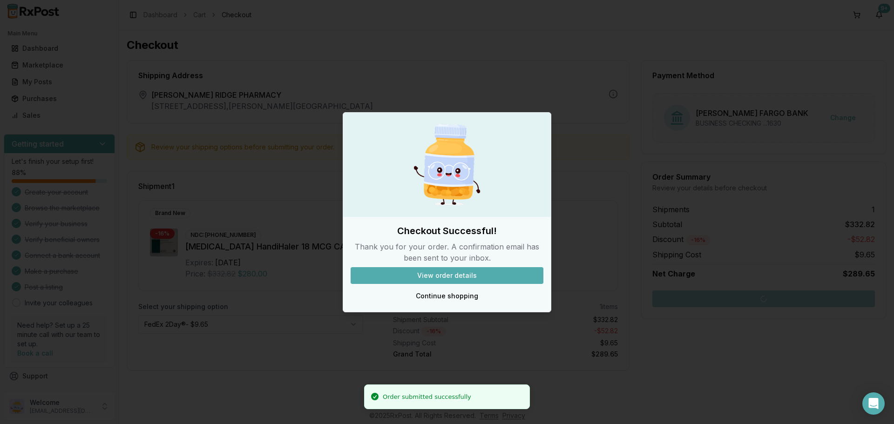
drag, startPoint x: 451, startPoint y: 272, endPoint x: 202, endPoint y: 334, distance: 256.9
click at [192, 335] on body "Order submitted successfully Main Menu Dashboard Marketplace My Posts Purchases…" at bounding box center [447, 212] width 894 height 424
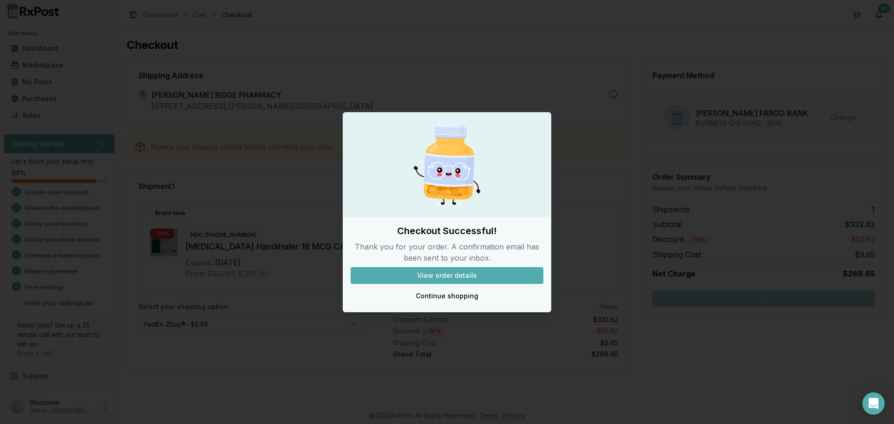
click at [248, 361] on div at bounding box center [447, 212] width 894 height 424
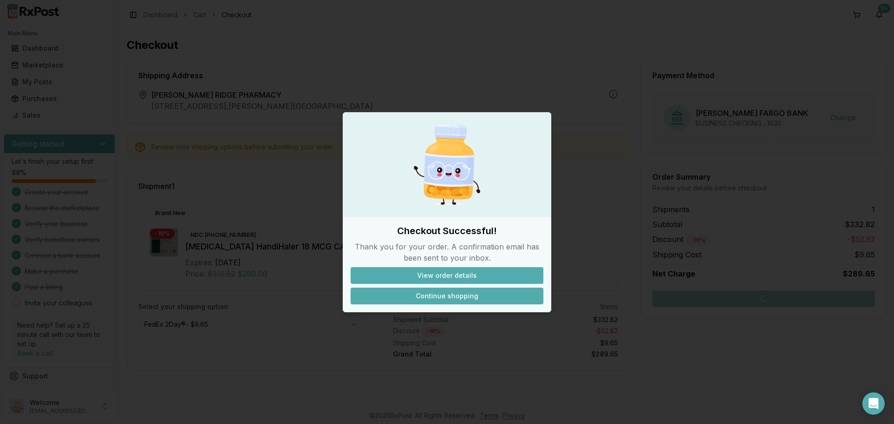
click at [468, 296] on button "Continue shopping" at bounding box center [446, 296] width 193 height 17
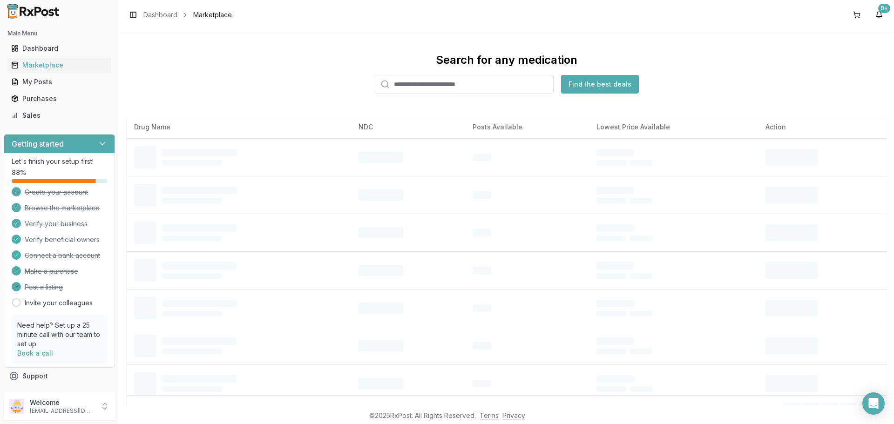
click at [395, 96] on div "Search for any medication Find the best deals Drug Name NDC Posts Available Low…" at bounding box center [507, 229] width 760 height 353
click at [401, 89] on input "search" at bounding box center [464, 84] width 179 height 19
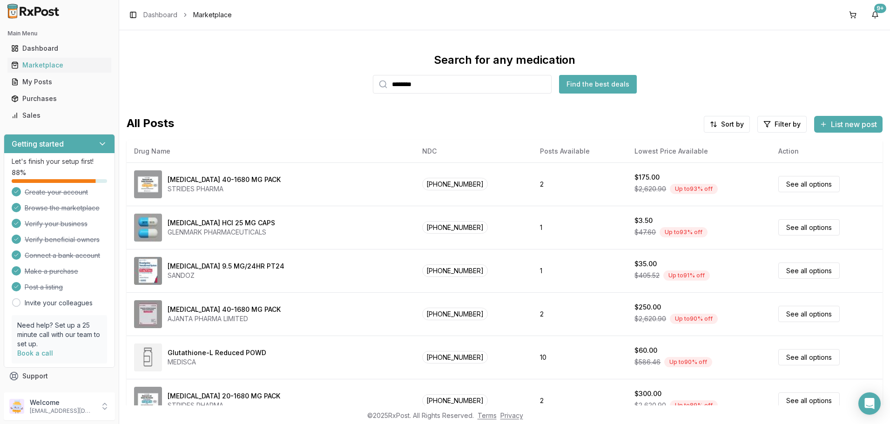
type input "********"
